Goal: Task Accomplishment & Management: Manage account settings

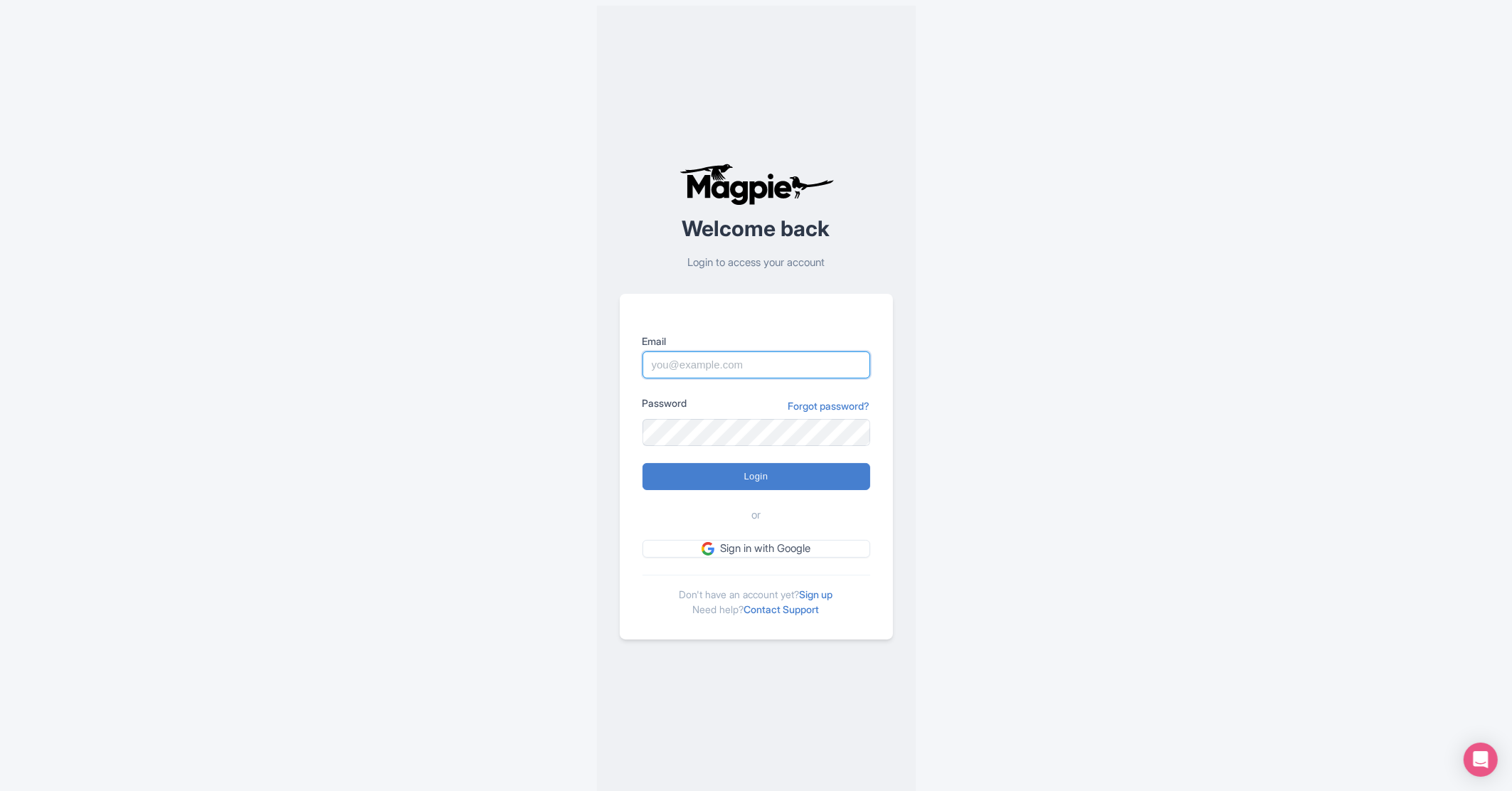
click at [794, 361] on input "Email" at bounding box center [756, 365] width 228 height 27
type input "matthew@maxtour.co"
click at [793, 476] on input "Login" at bounding box center [756, 476] width 228 height 27
type input "Logging in..."
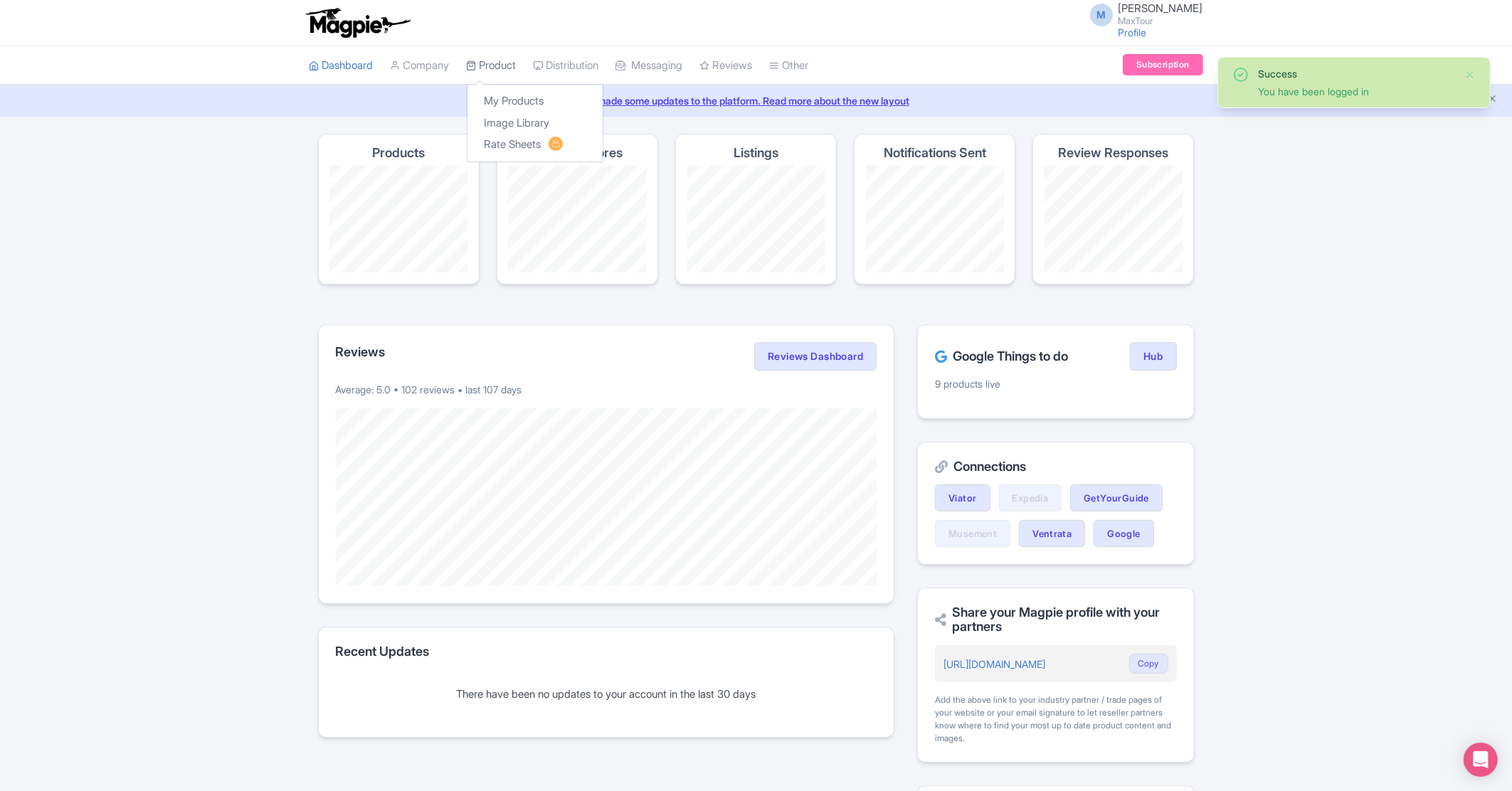
click at [498, 69] on link "Product" at bounding box center [491, 65] width 50 height 39
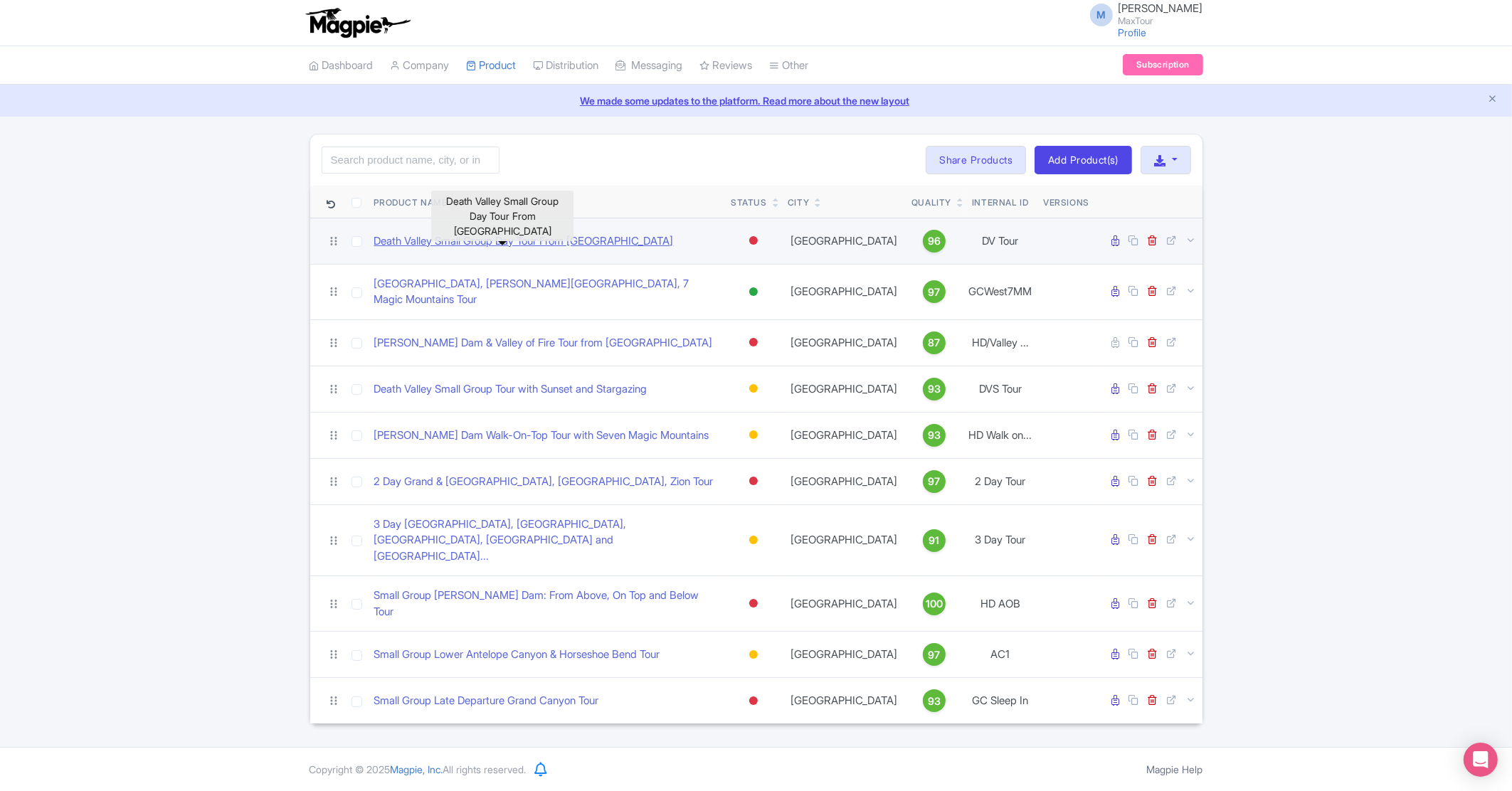
click at [499, 241] on link "Death Valley Small Group Day Tour From Las Vegas" at bounding box center [523, 242] width 300 height 17
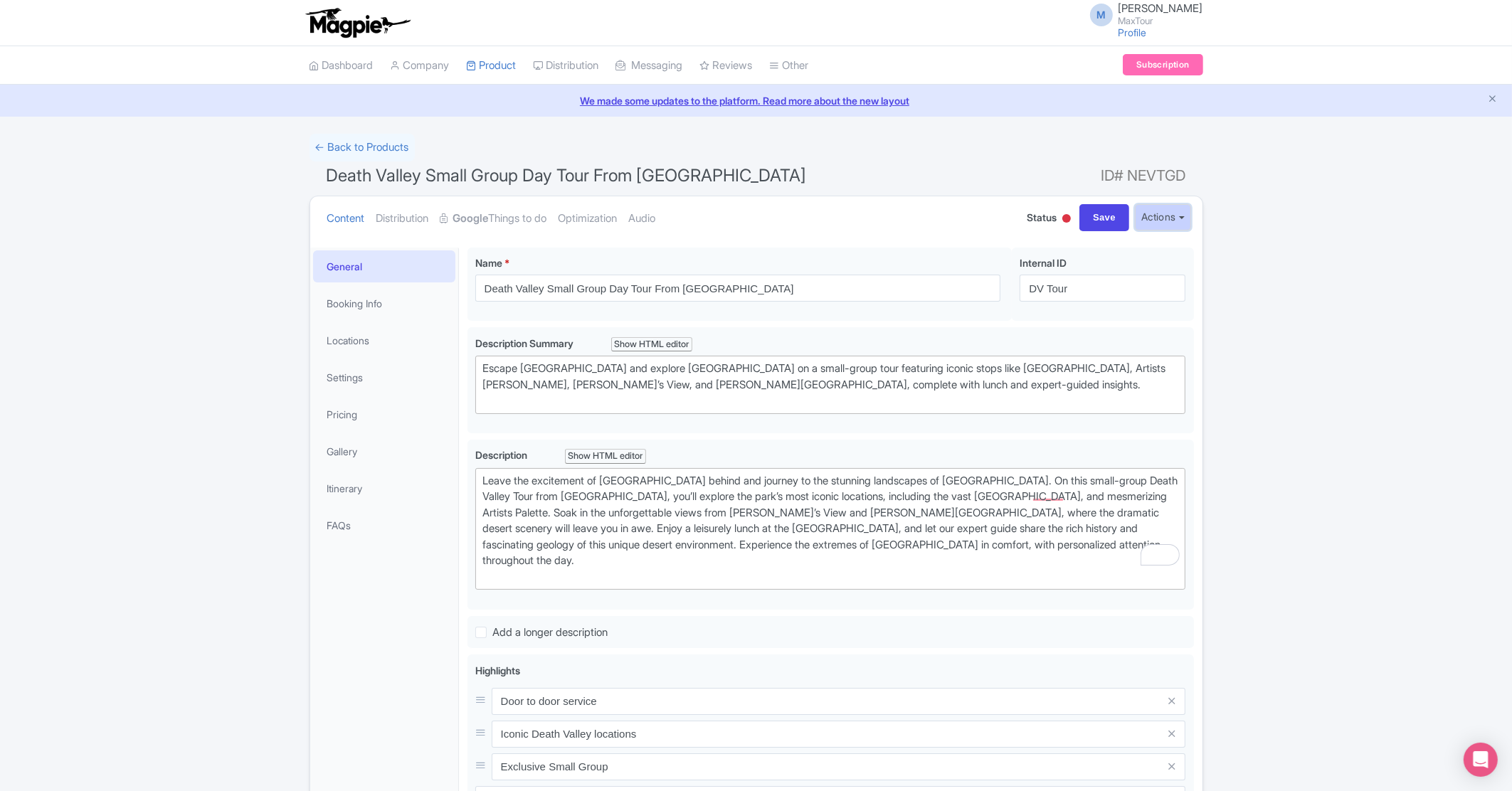
click at [1154, 209] on button "Actions" at bounding box center [1163, 217] width 56 height 26
click at [986, 191] on h1 "Death Valley Small Group Day Tour From [GEOGRAPHIC_DATA] ID# NEVTGD" at bounding box center [756, 178] width 893 height 34
click at [1174, 222] on button "Actions" at bounding box center [1163, 217] width 56 height 26
click at [143, 509] on div "← Back to Products Death Valley Small Group Day Tour From [GEOGRAPHIC_DATA] ID#…" at bounding box center [756, 637] width 1512 height 1007
click at [1160, 215] on button "Actions" at bounding box center [1163, 217] width 56 height 26
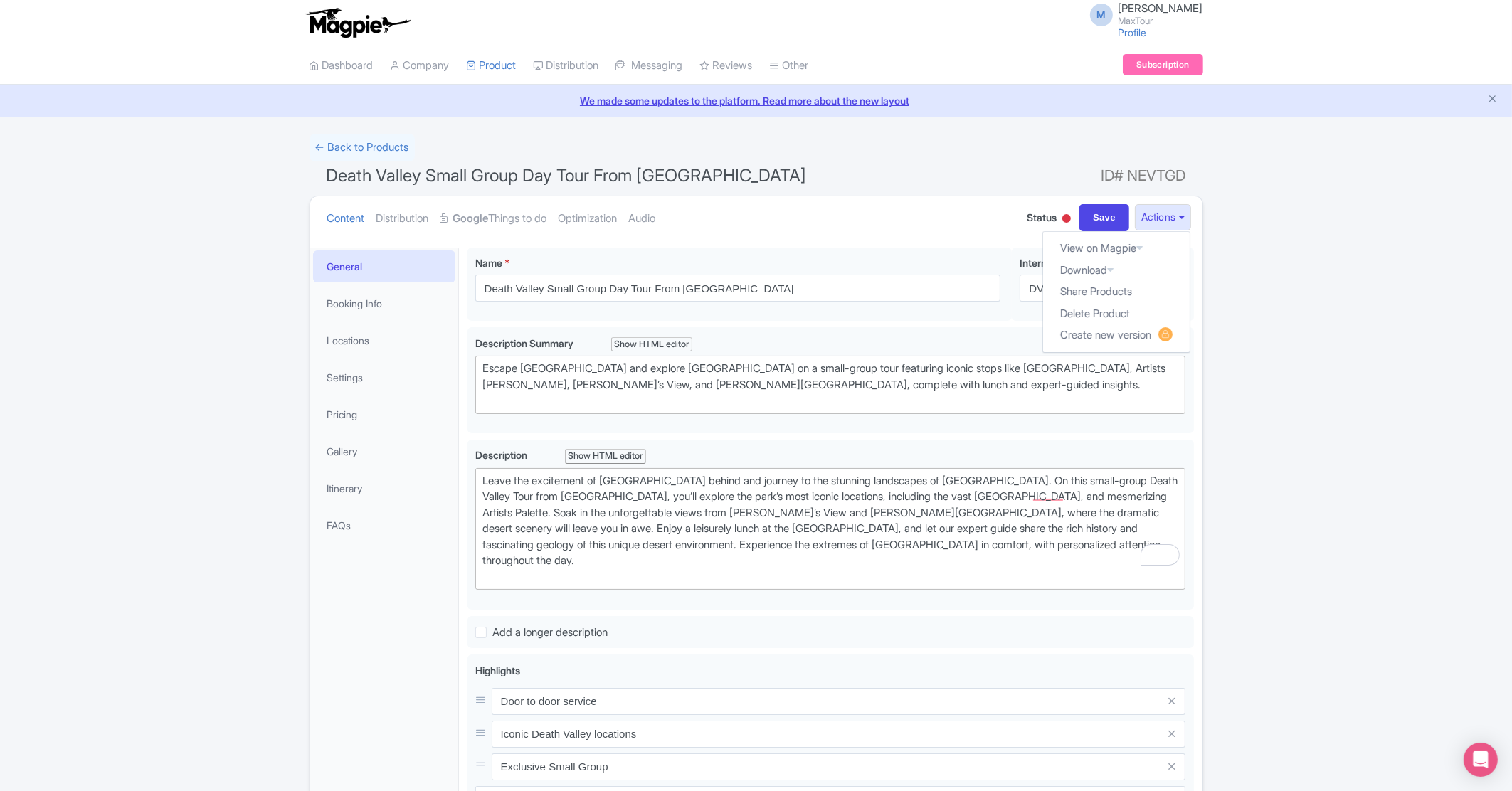
click at [1025, 173] on h1 "Death Valley Small Group Day Tour From [GEOGRAPHIC_DATA] ID# NEVTGD" at bounding box center [756, 178] width 893 height 34
click at [805, 61] on link "Other" at bounding box center [789, 65] width 39 height 39
click at [822, 92] on link "Help Documents" at bounding box center [848, 101] width 155 height 22
